Goal: Navigation & Orientation: Find specific page/section

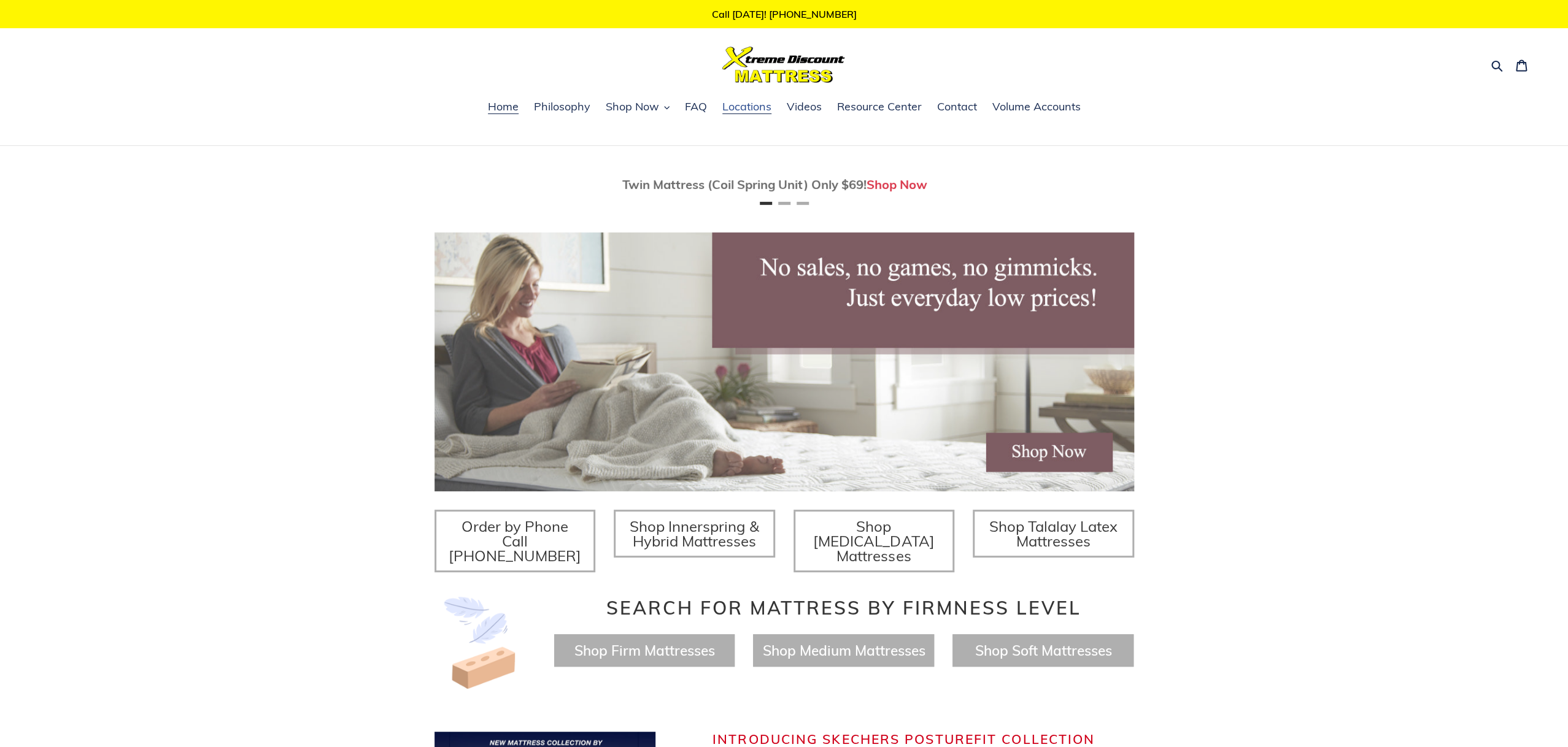
click at [734, 108] on span "Locations" at bounding box center [747, 107] width 49 height 15
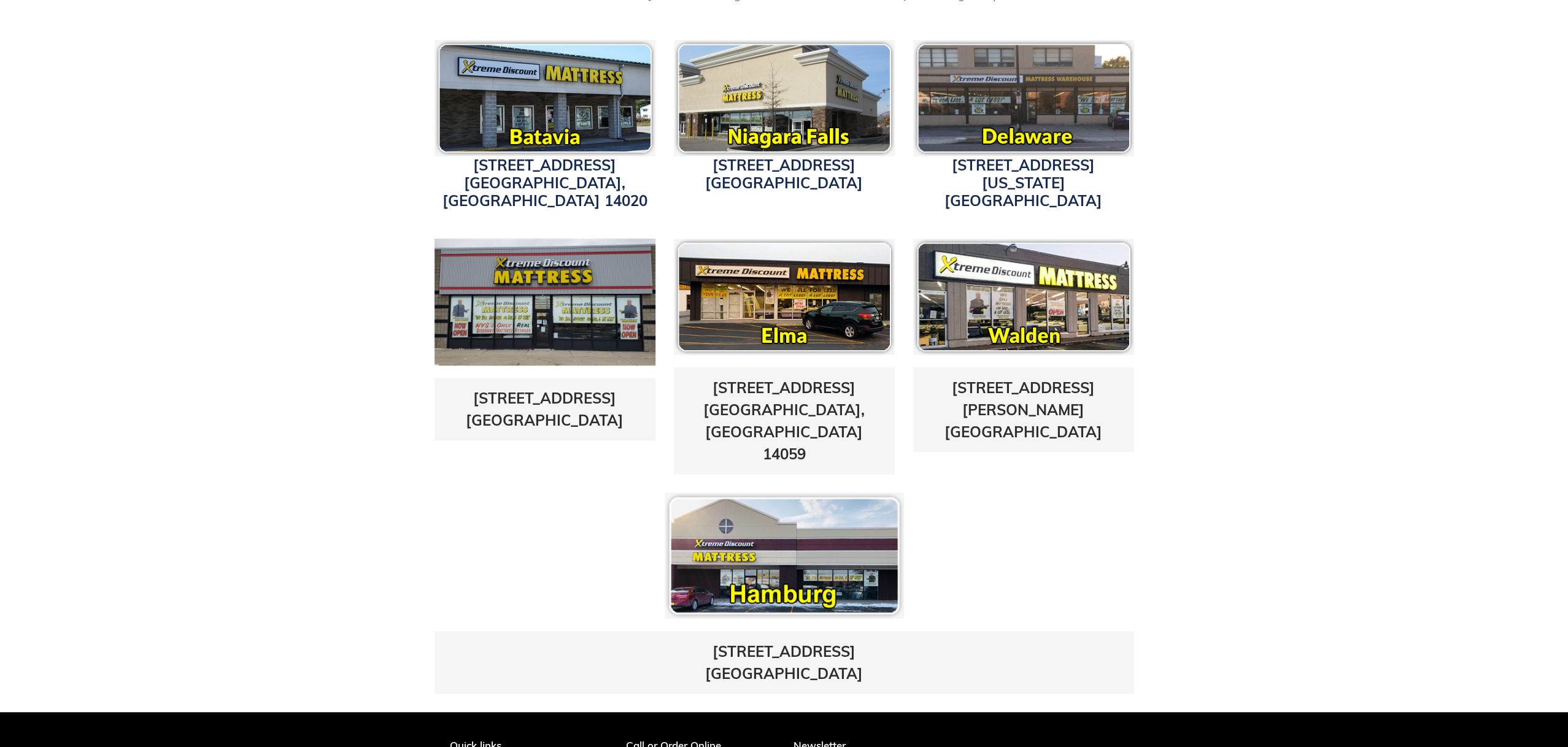
scroll to position [552, 0]
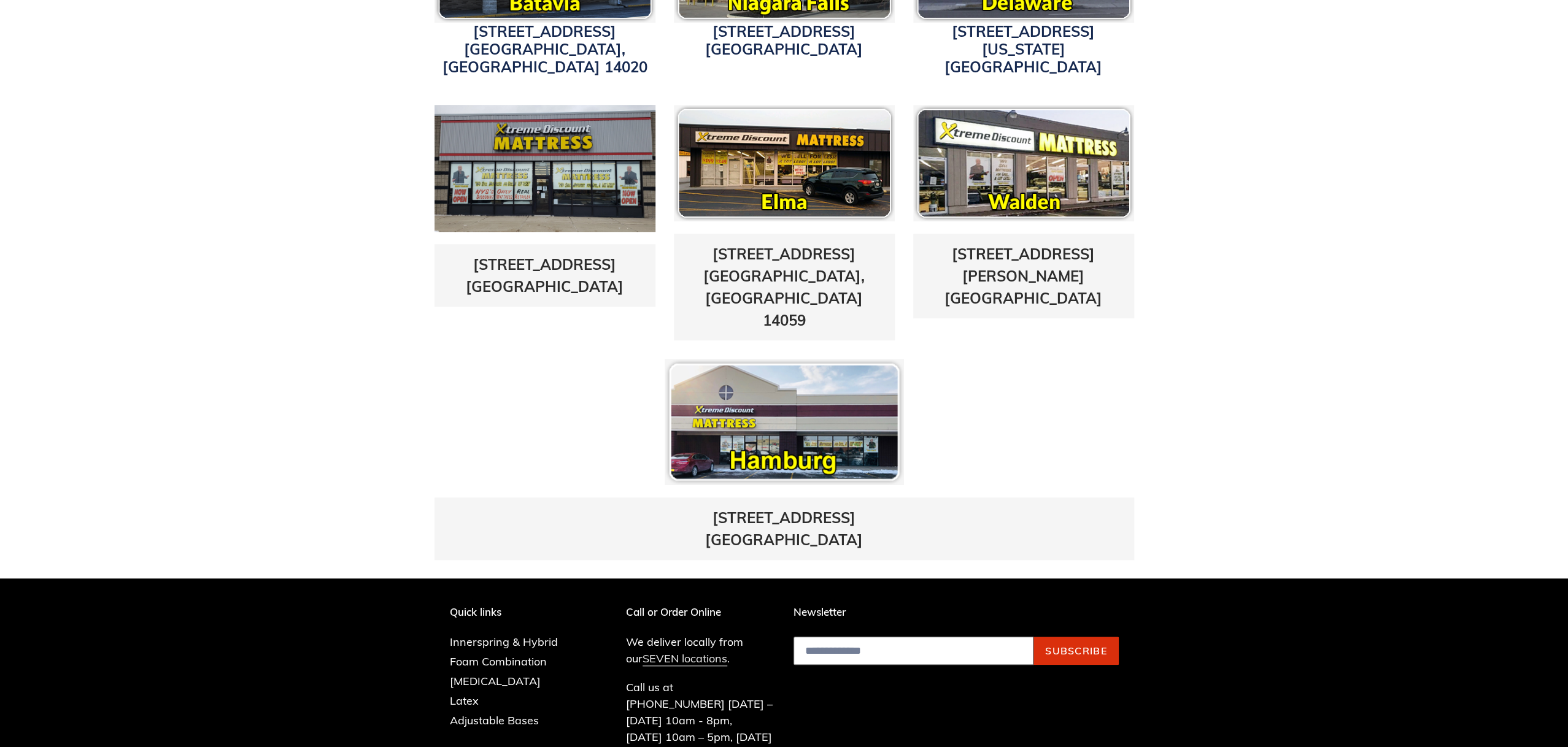
click at [654, 652] on link "SEVEN locations" at bounding box center [685, 659] width 85 height 15
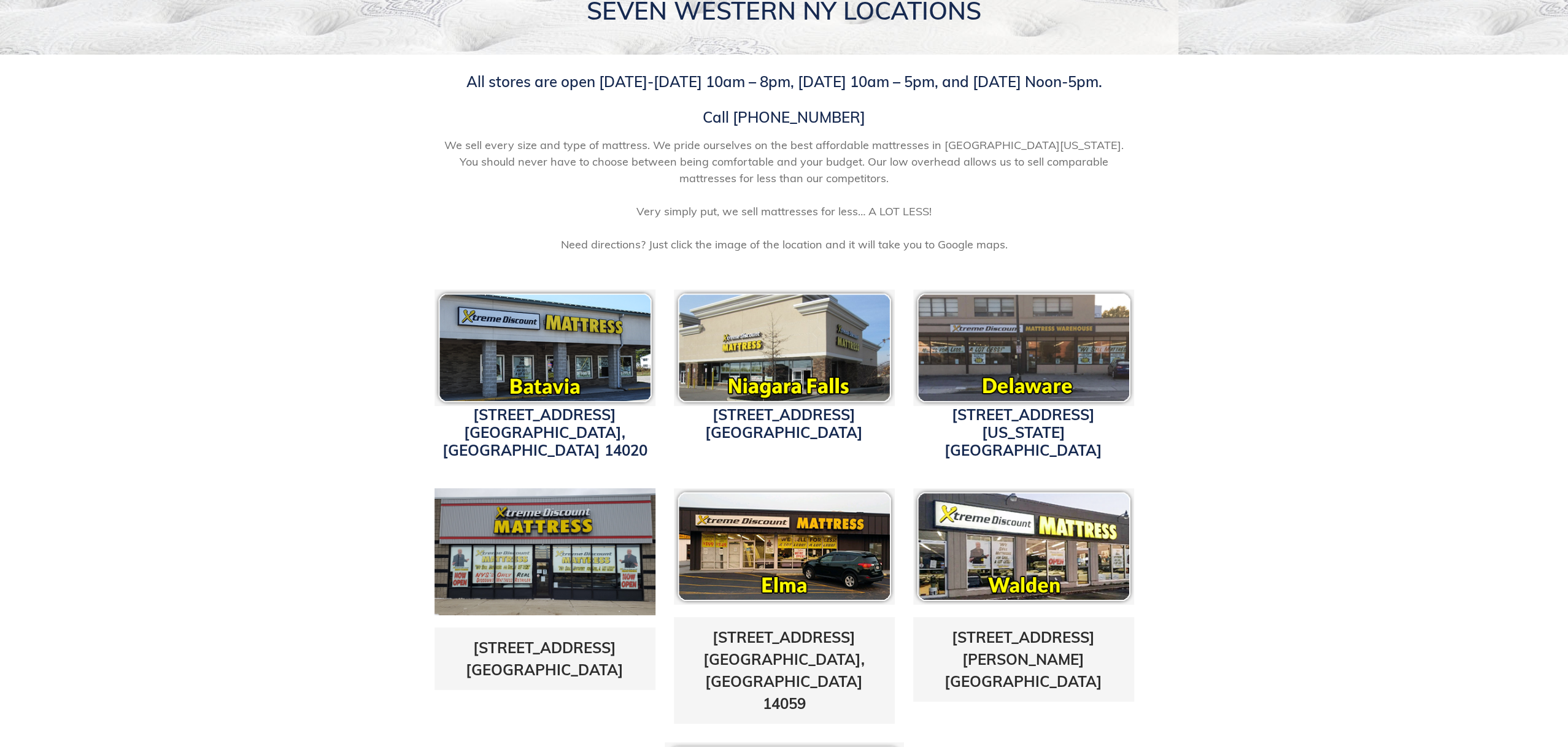
scroll to position [184, 0]
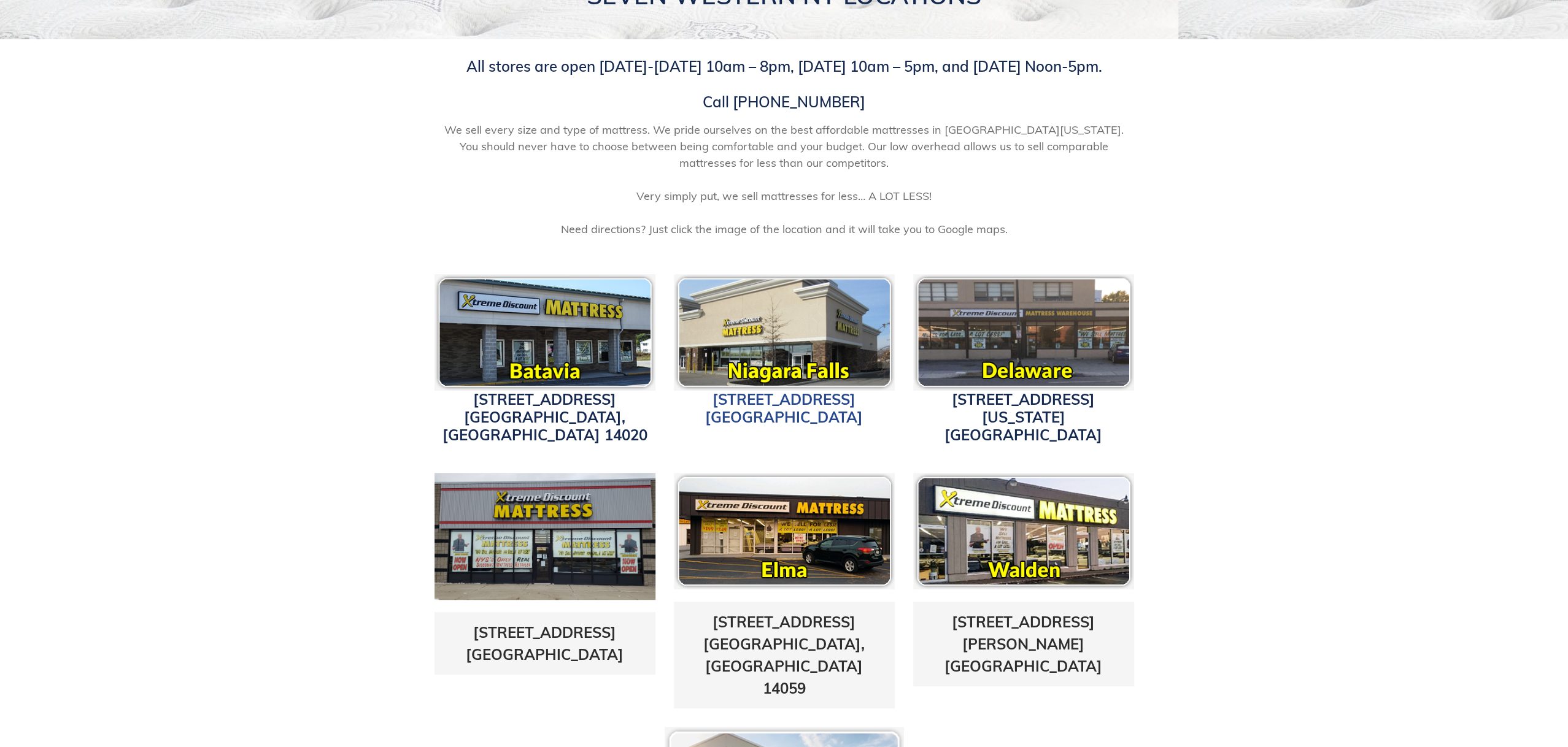
click at [772, 405] on link "1340 Military Road Niagara Falls, NY 14304" at bounding box center [784, 408] width 158 height 36
